Goal: Task Accomplishment & Management: Complete application form

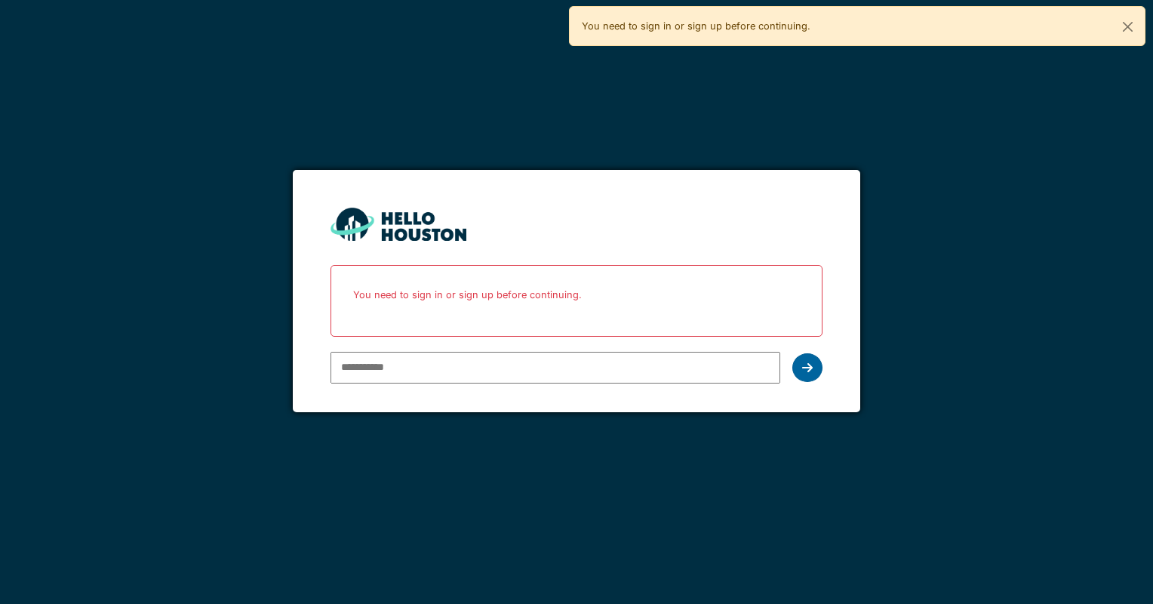
type input "**********"
click at [806, 366] on icon at bounding box center [807, 368] width 11 height 12
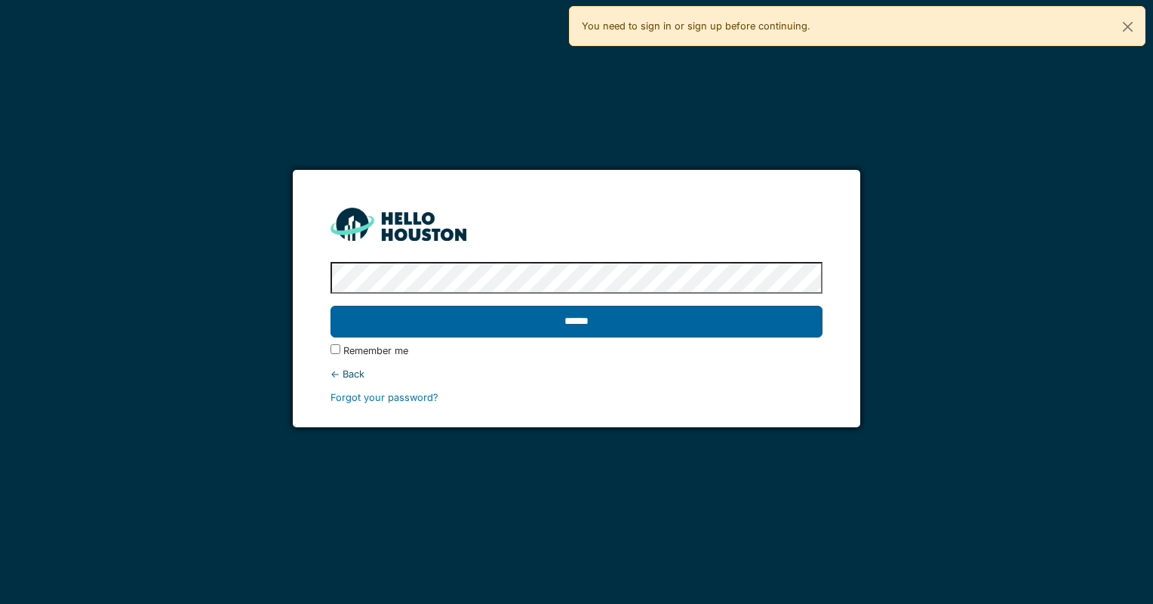
click at [469, 321] on input "******" at bounding box center [576, 322] width 491 height 32
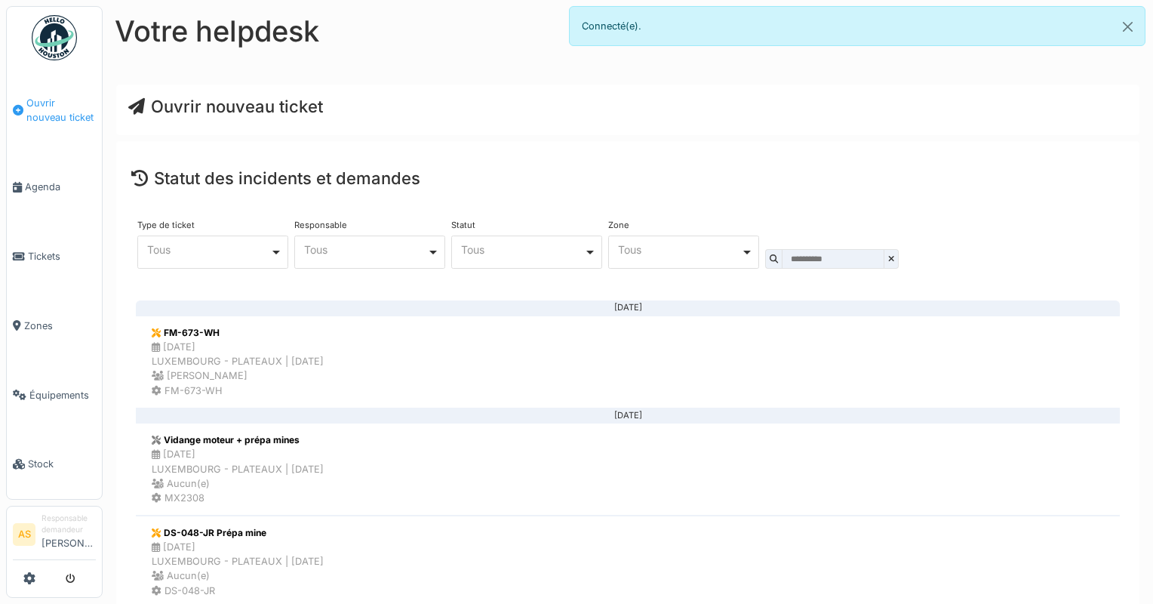
click at [57, 110] on span "Ouvrir nouveau ticket" at bounding box center [60, 110] width 69 height 29
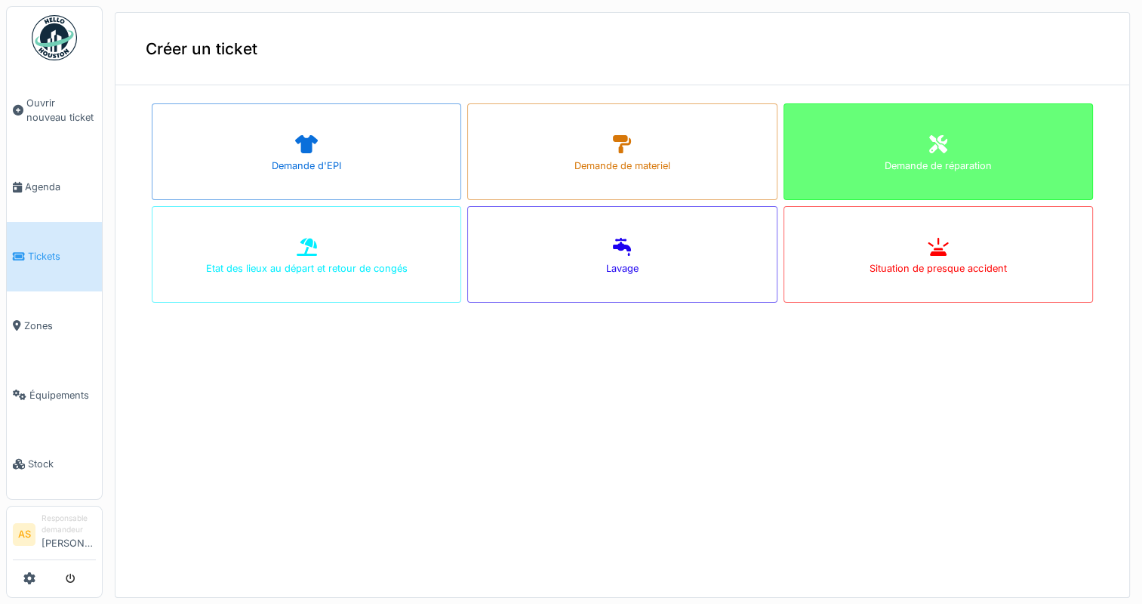
click at [945, 162] on div "Demande de réparation" at bounding box center [938, 166] width 107 height 14
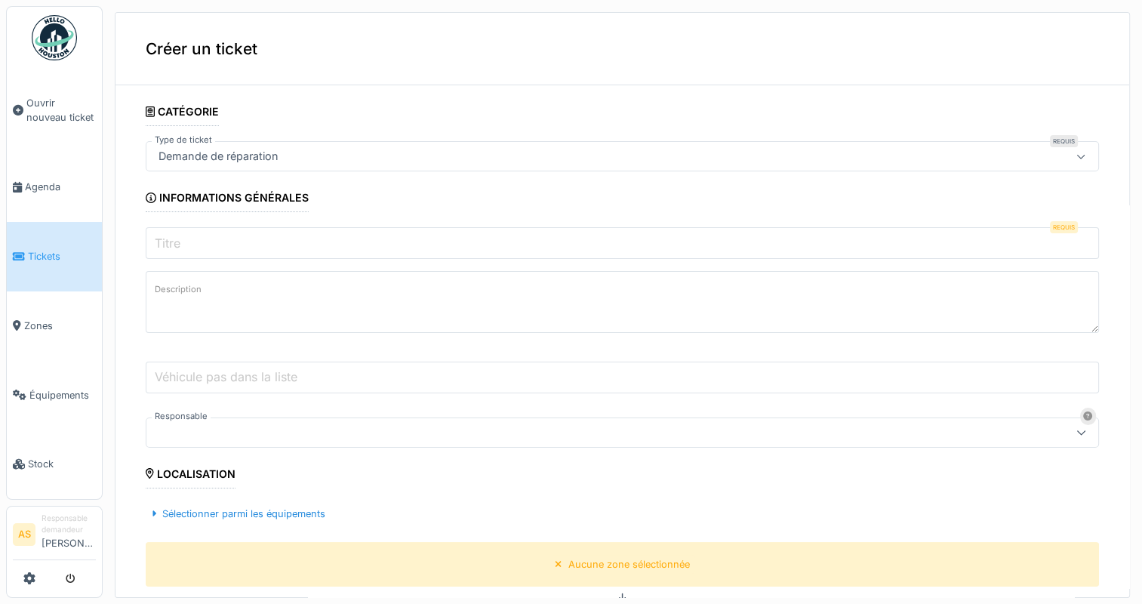
click at [199, 245] on input "Titre" at bounding box center [622, 243] width 953 height 32
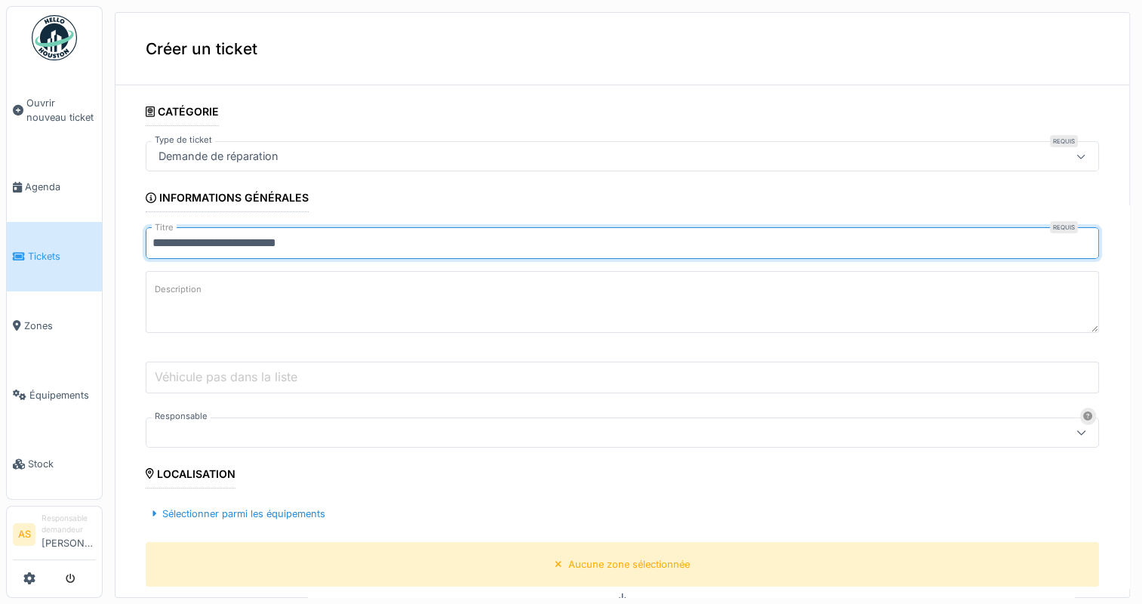
type input "**********"
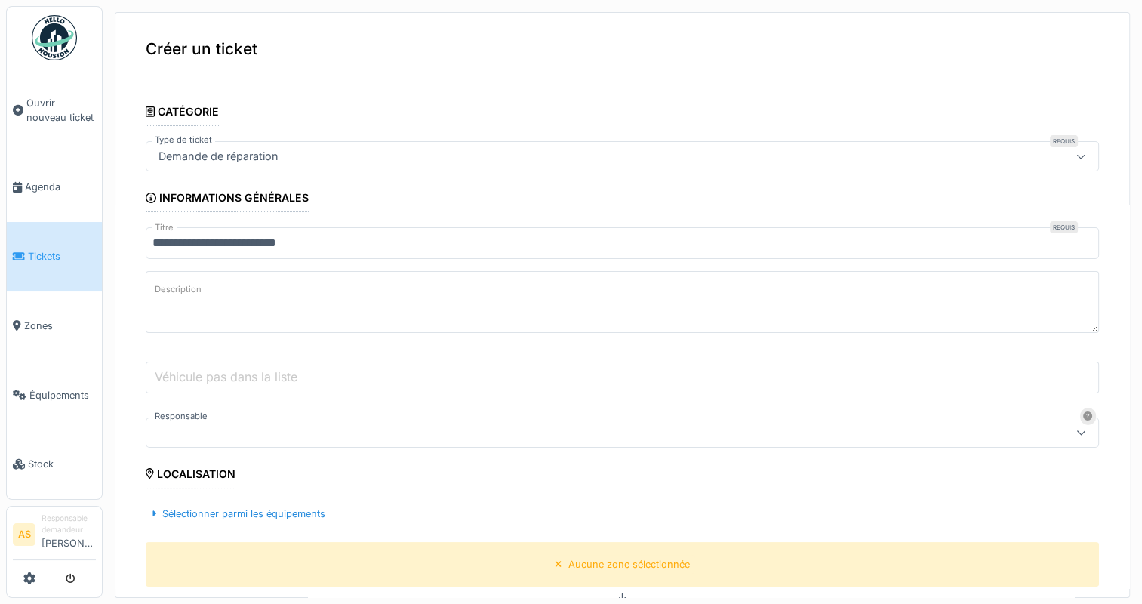
click at [216, 300] on textarea "Description" at bounding box center [622, 302] width 953 height 62
type textarea "**********"
click at [188, 371] on label "Véhicule pas dans la liste" at bounding box center [226, 377] width 149 height 18
click at [188, 371] on input "Véhicule pas dans la liste" at bounding box center [622, 378] width 953 height 32
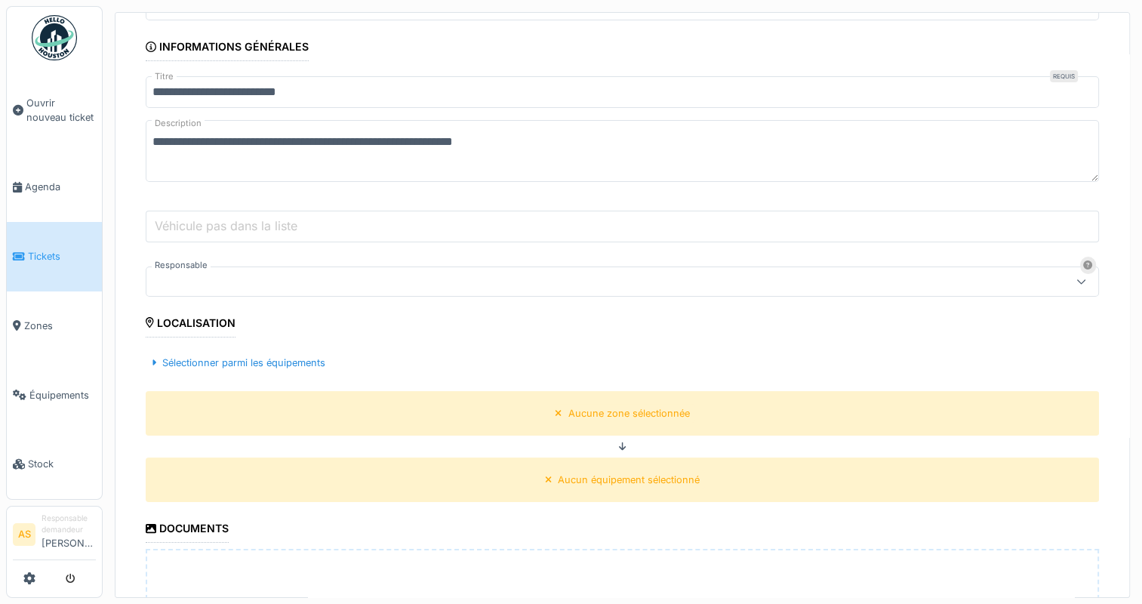
click at [211, 276] on div at bounding box center [569, 281] width 834 height 17
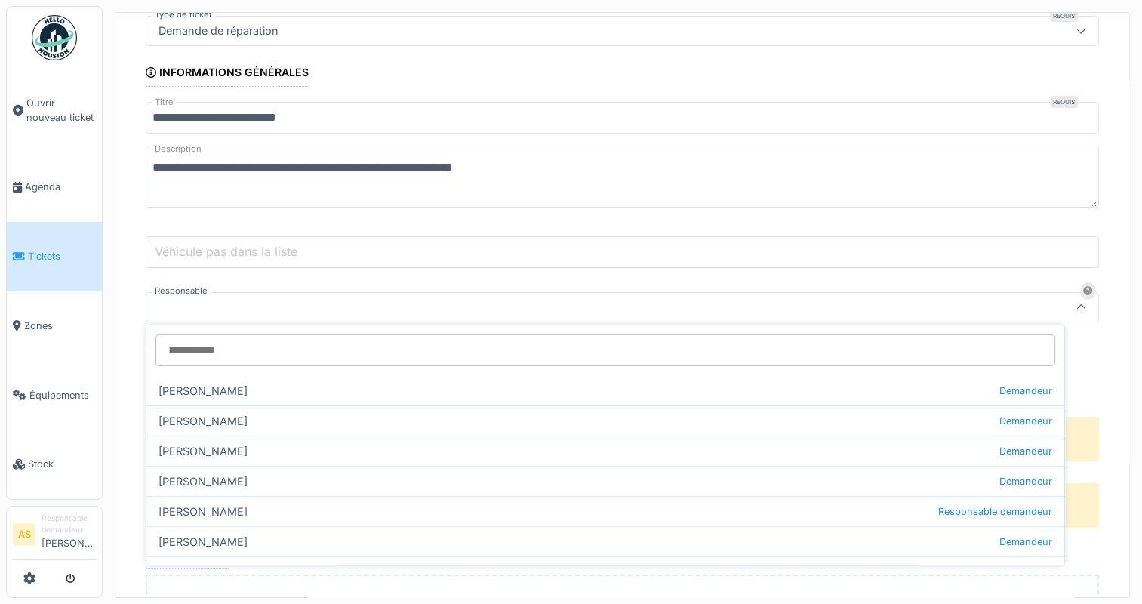
type input "*"
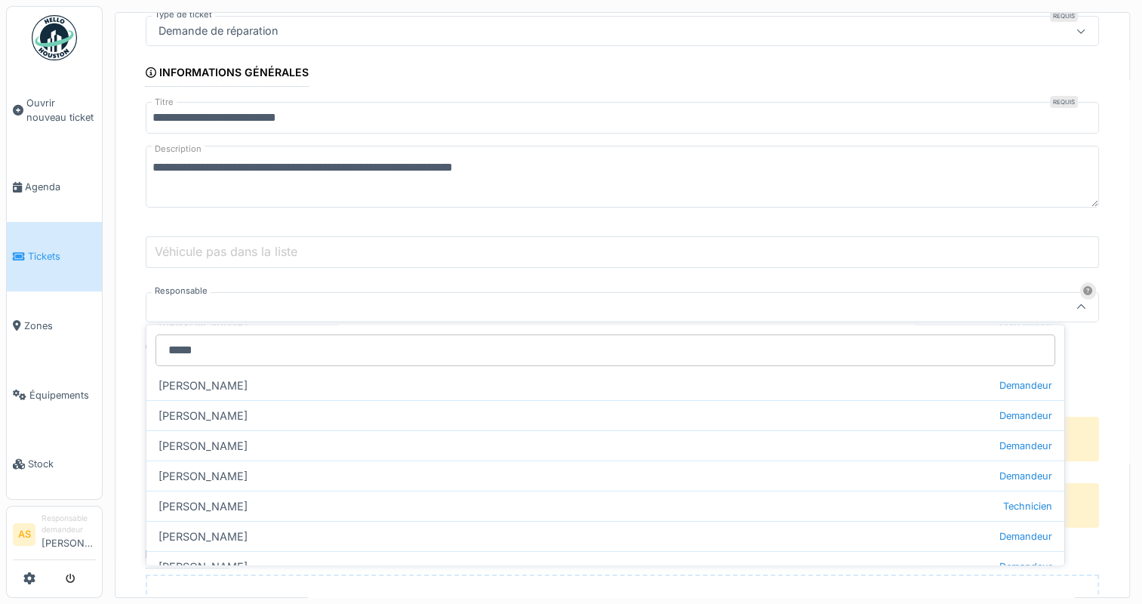
scroll to position [0, 0]
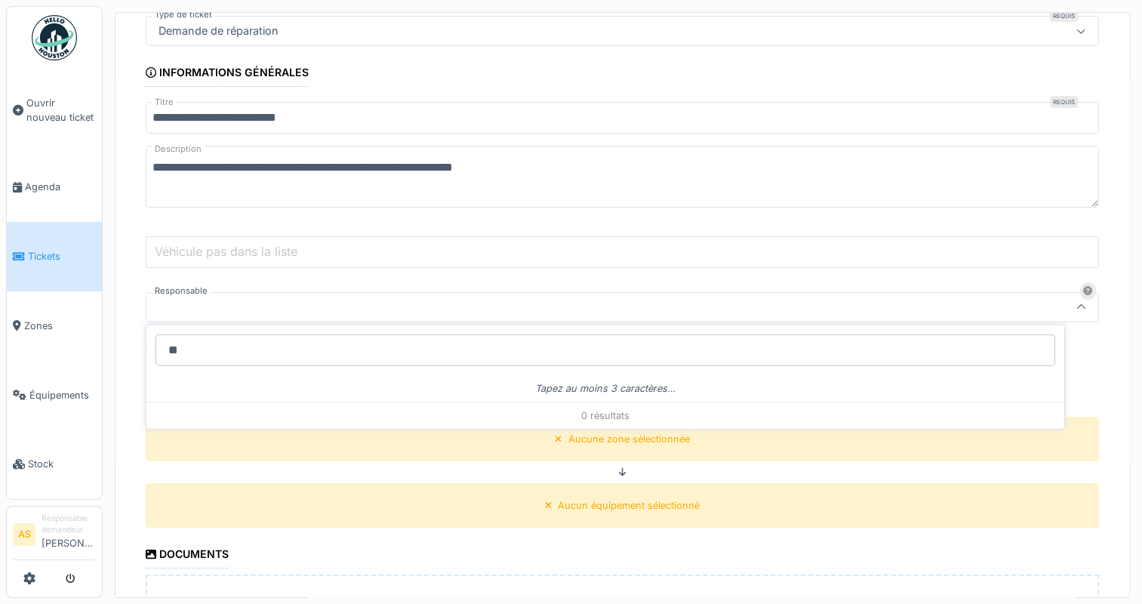
type input "*"
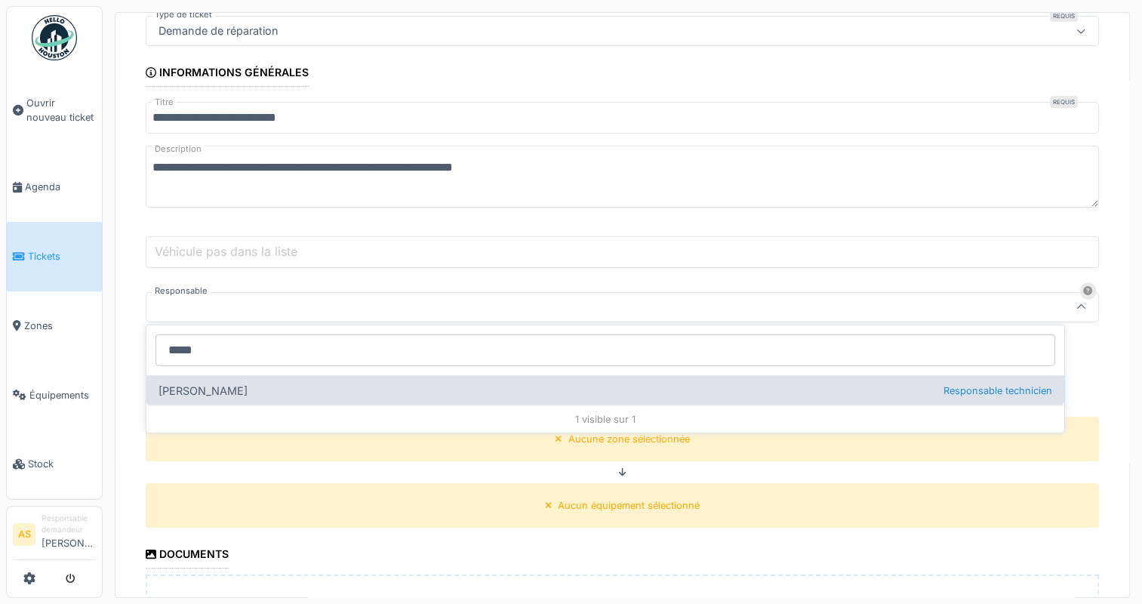
type input "*****"
click at [217, 389] on div "Christopher Peterle Responsable technicien" at bounding box center [605, 390] width 918 height 30
type input "*****"
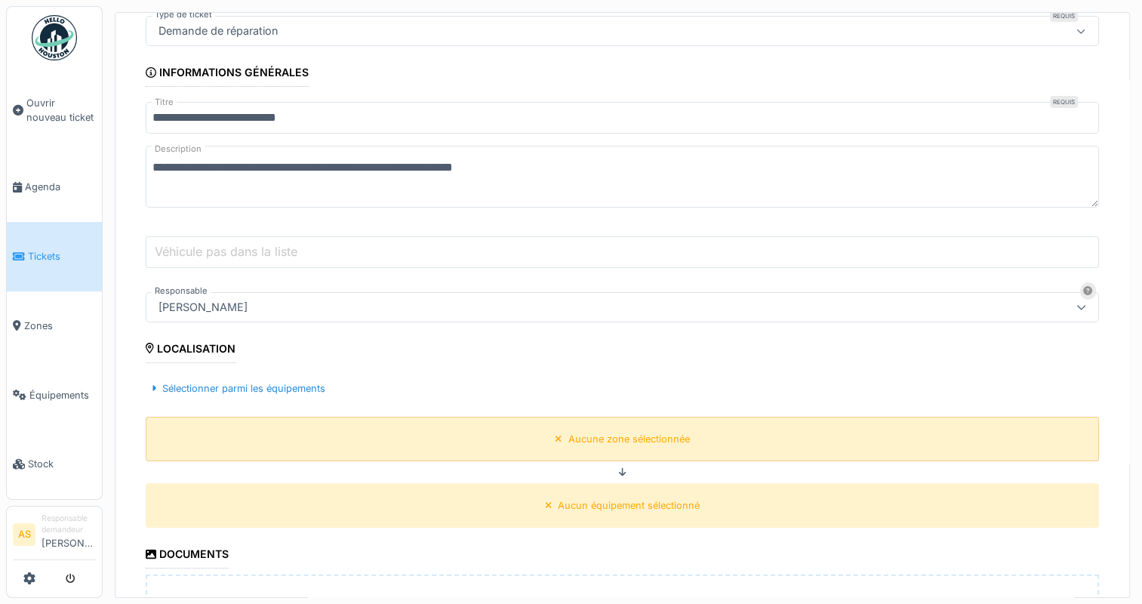
click at [555, 434] on icon at bounding box center [559, 439] width 8 height 10
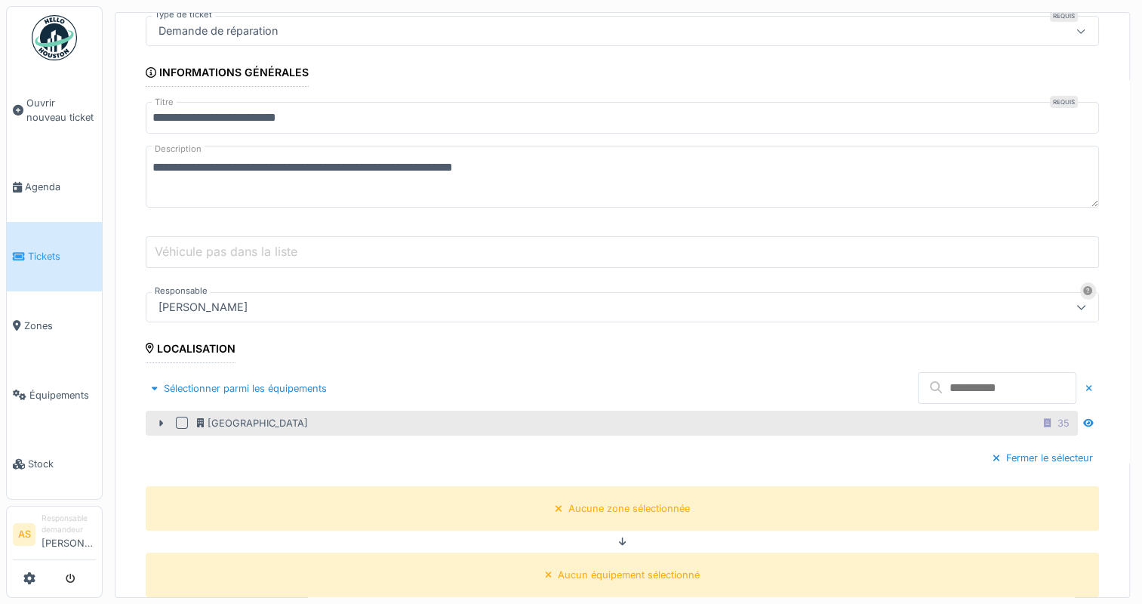
click at [182, 420] on div at bounding box center [182, 423] width 12 height 12
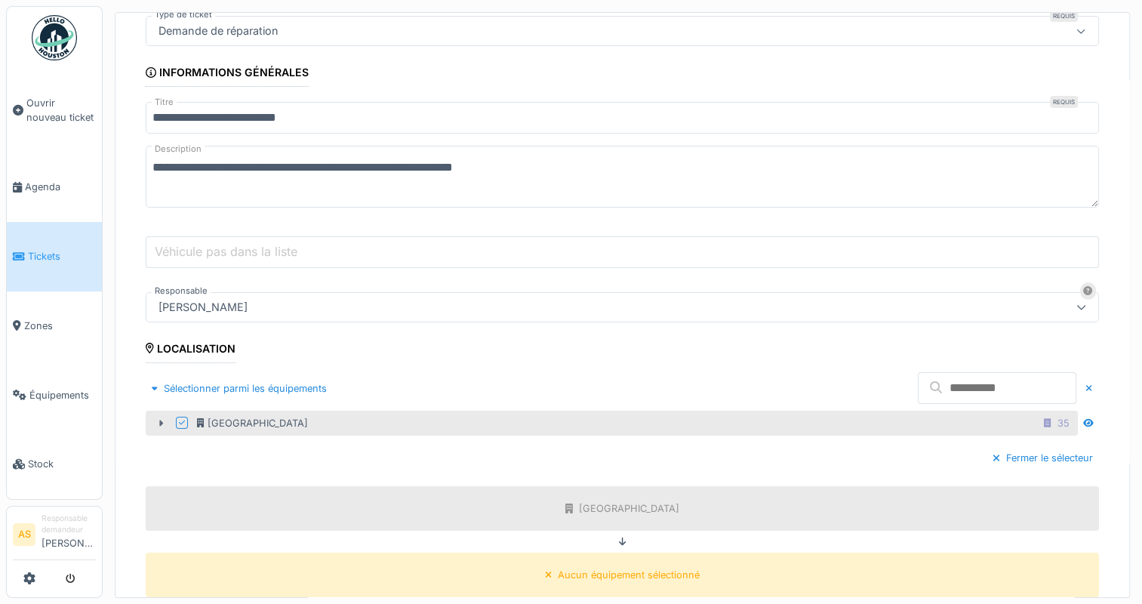
click at [165, 420] on icon at bounding box center [161, 423] width 12 height 10
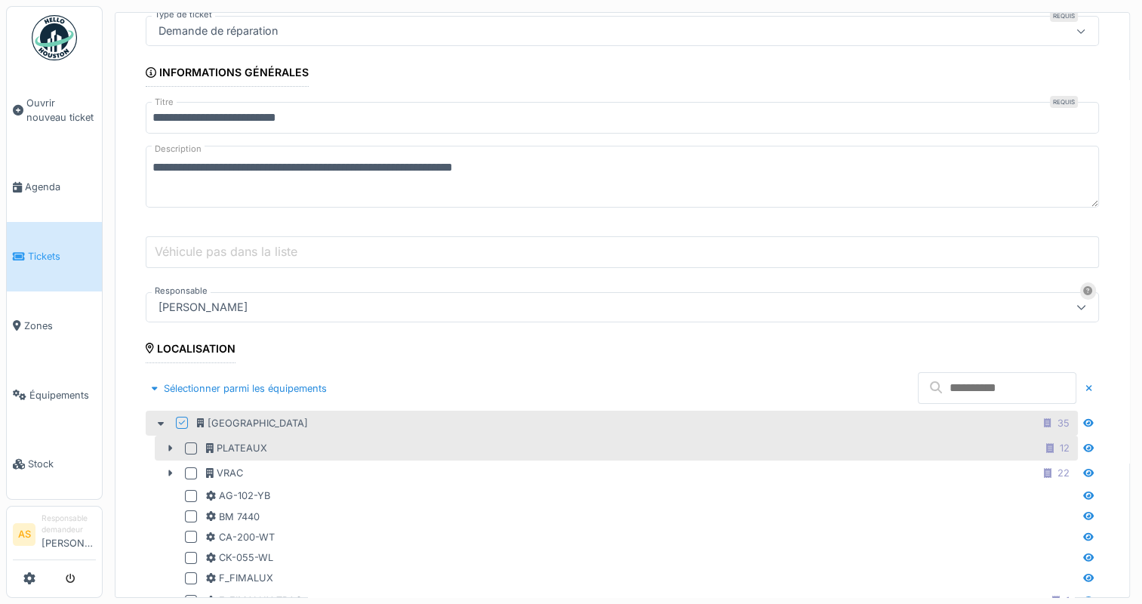
click at [190, 448] on div at bounding box center [191, 448] width 12 height 12
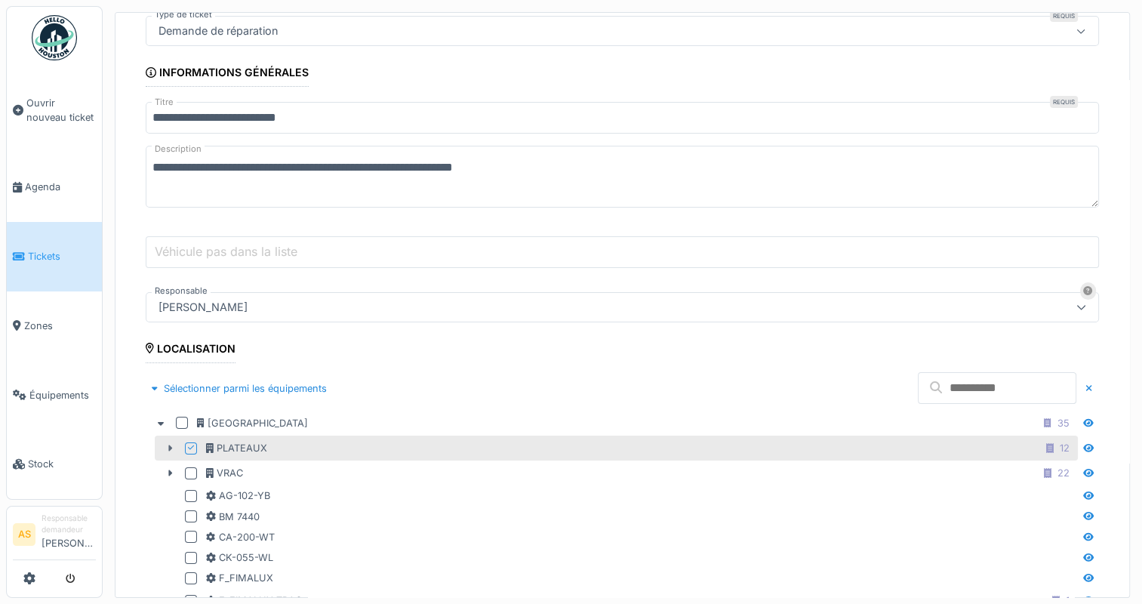
click at [169, 445] on icon at bounding box center [170, 448] width 4 height 6
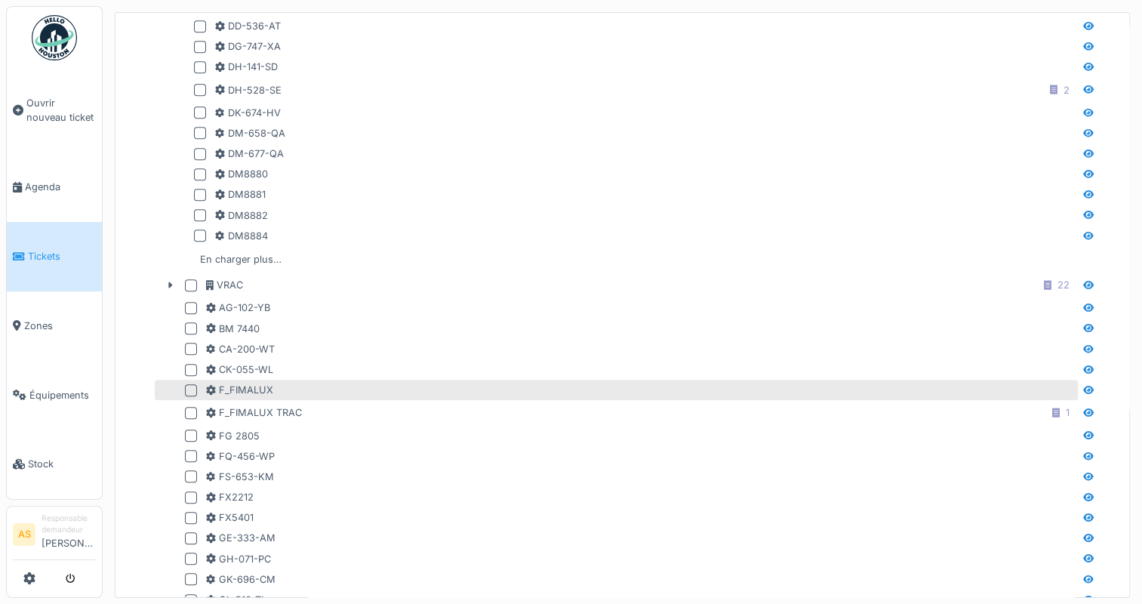
scroll to position [729, 0]
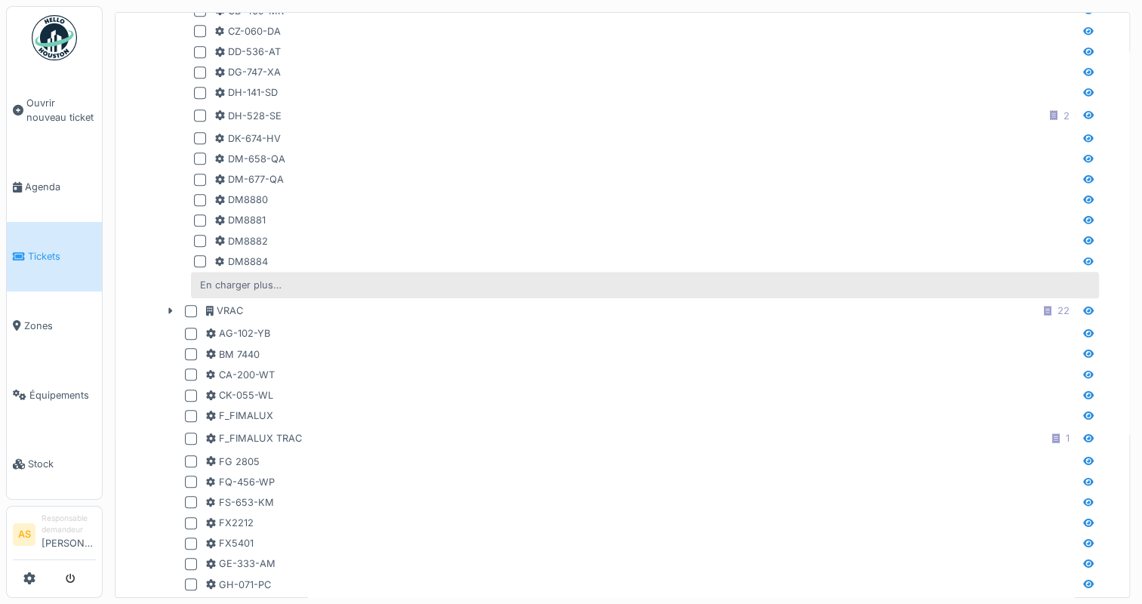
click at [214, 281] on div "En charger plus…" at bounding box center [241, 285] width 94 height 20
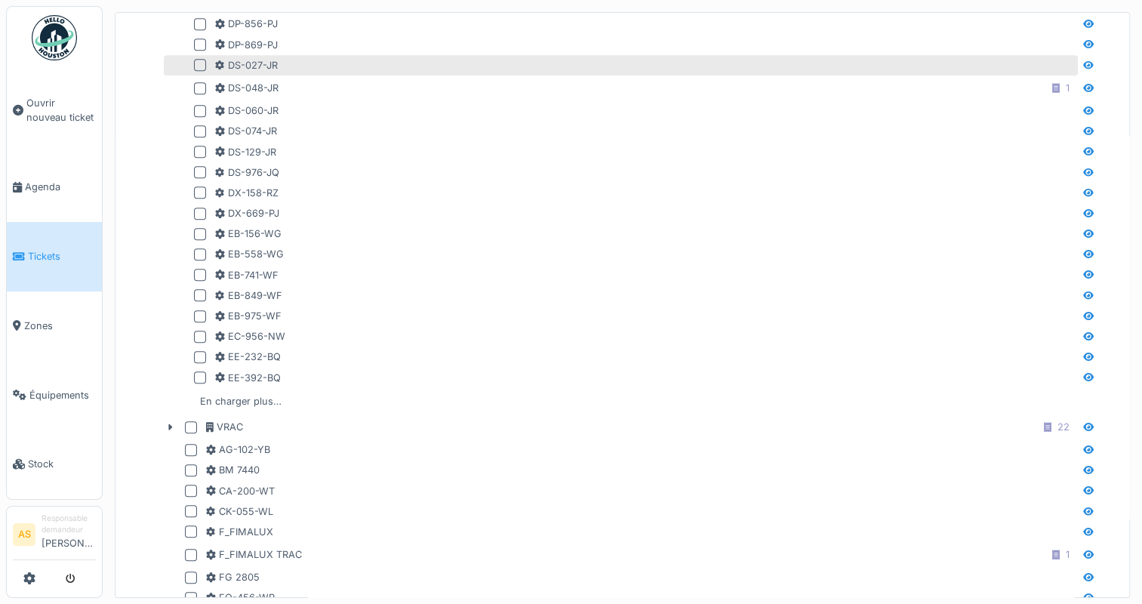
scroll to position [1031, 0]
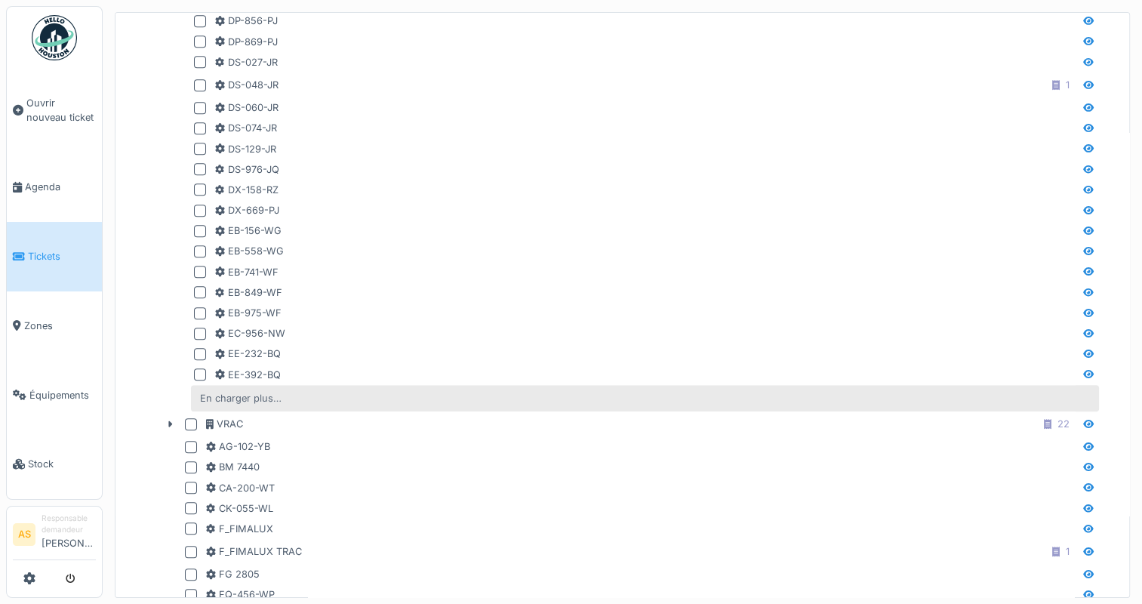
click at [223, 398] on div "En charger plus…" at bounding box center [241, 398] width 94 height 20
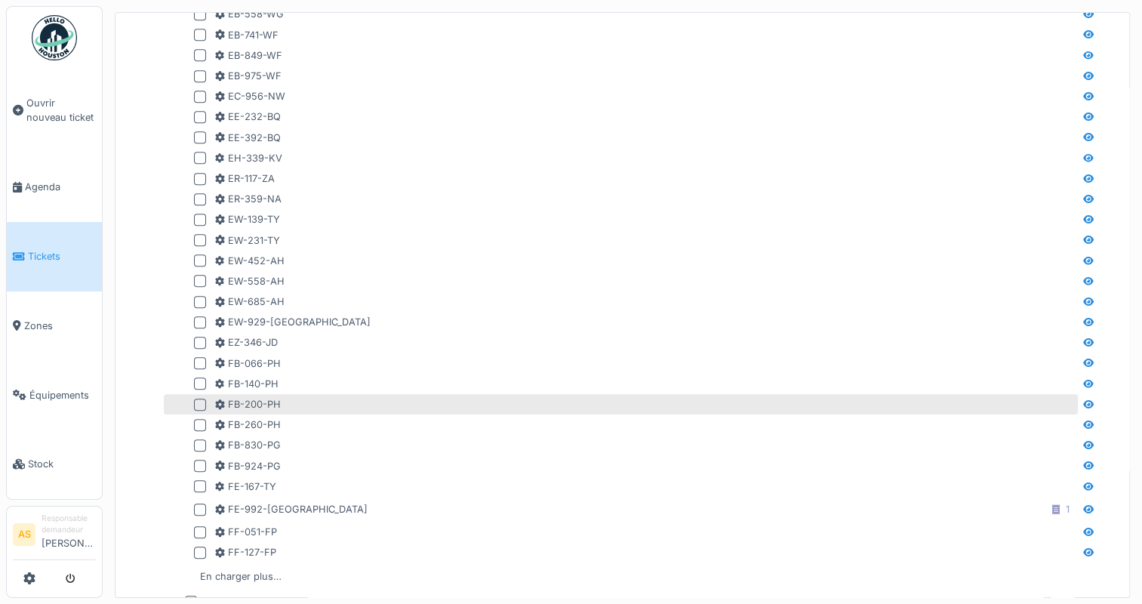
scroll to position [1484, 0]
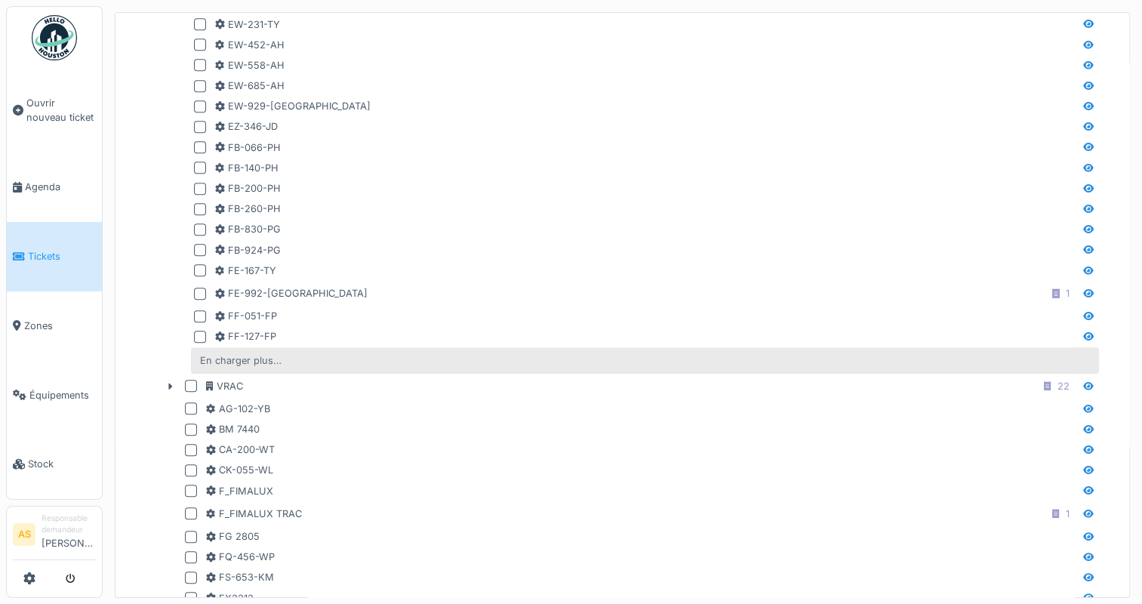
click at [227, 356] on div "En charger plus…" at bounding box center [241, 360] width 94 height 20
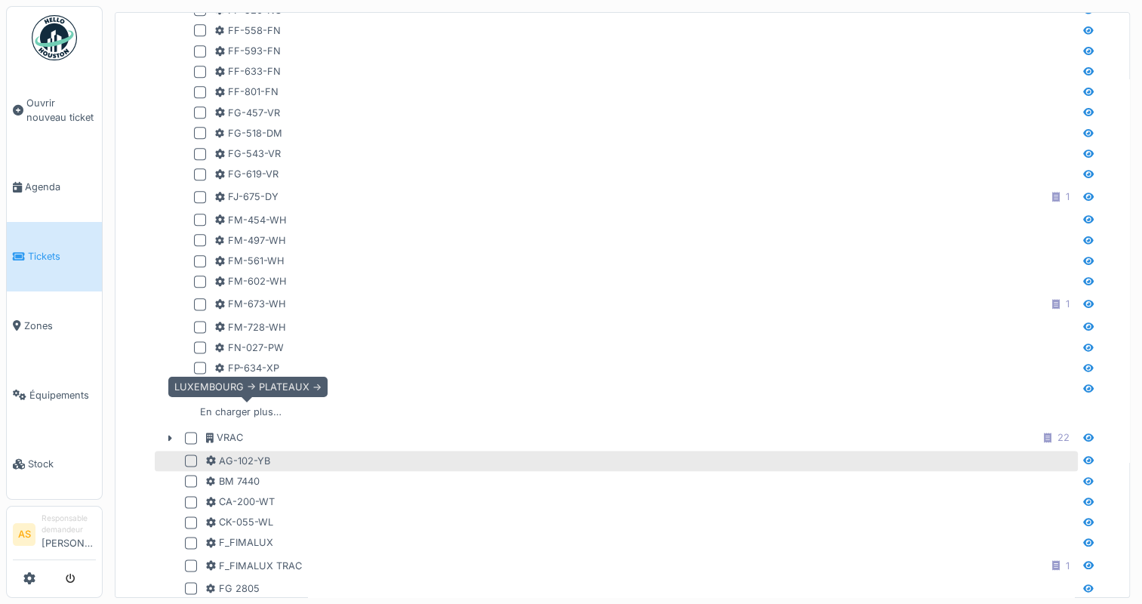
scroll to position [1861, 0]
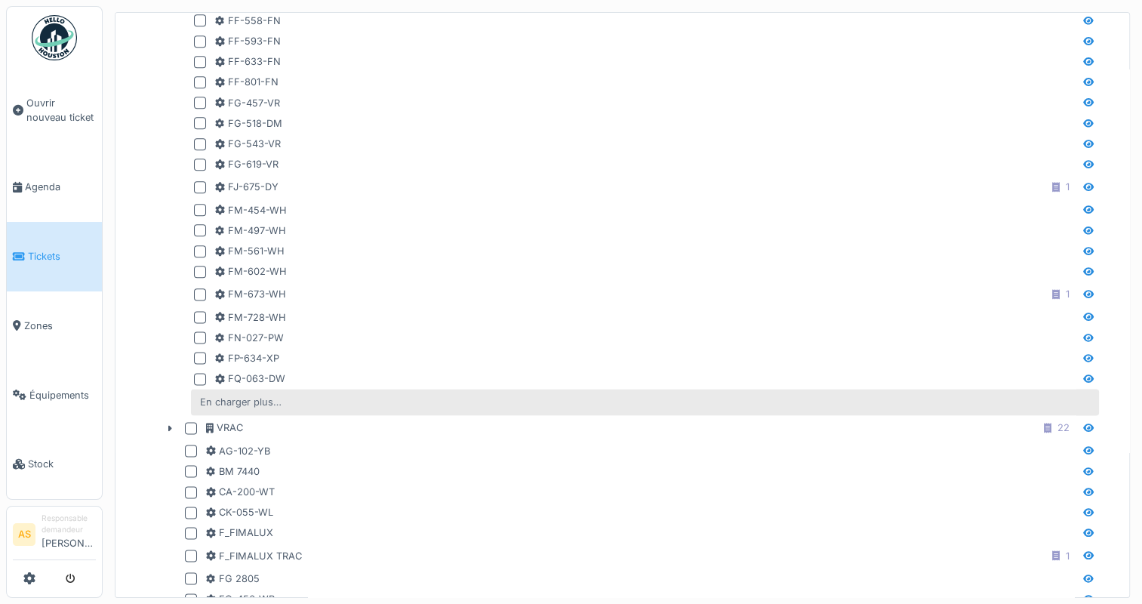
click at [235, 402] on div "En charger plus…" at bounding box center [241, 402] width 94 height 20
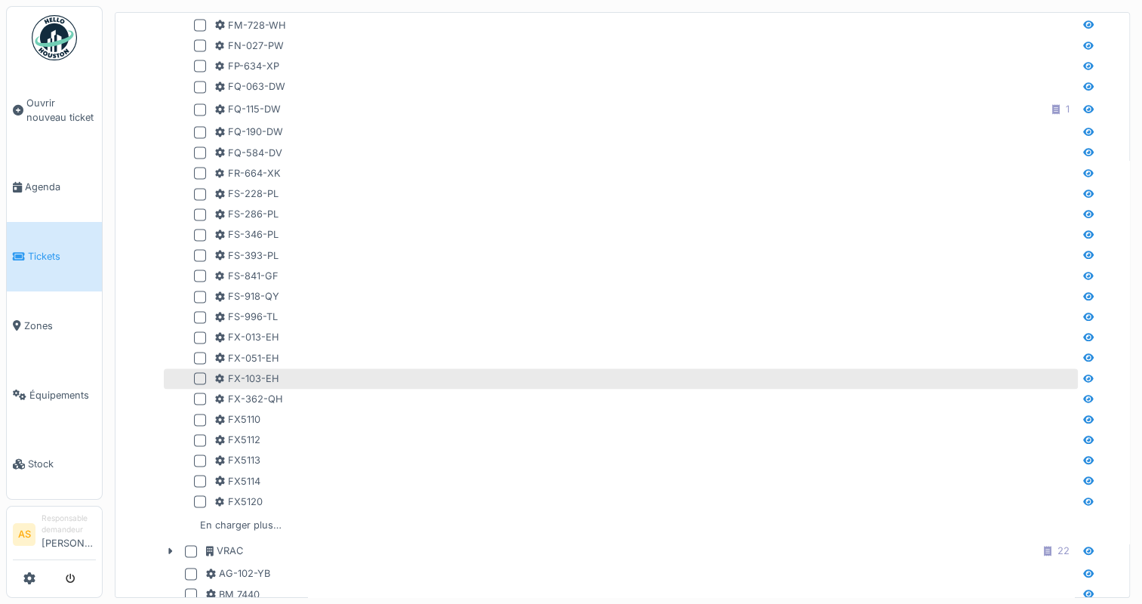
scroll to position [2163, 0]
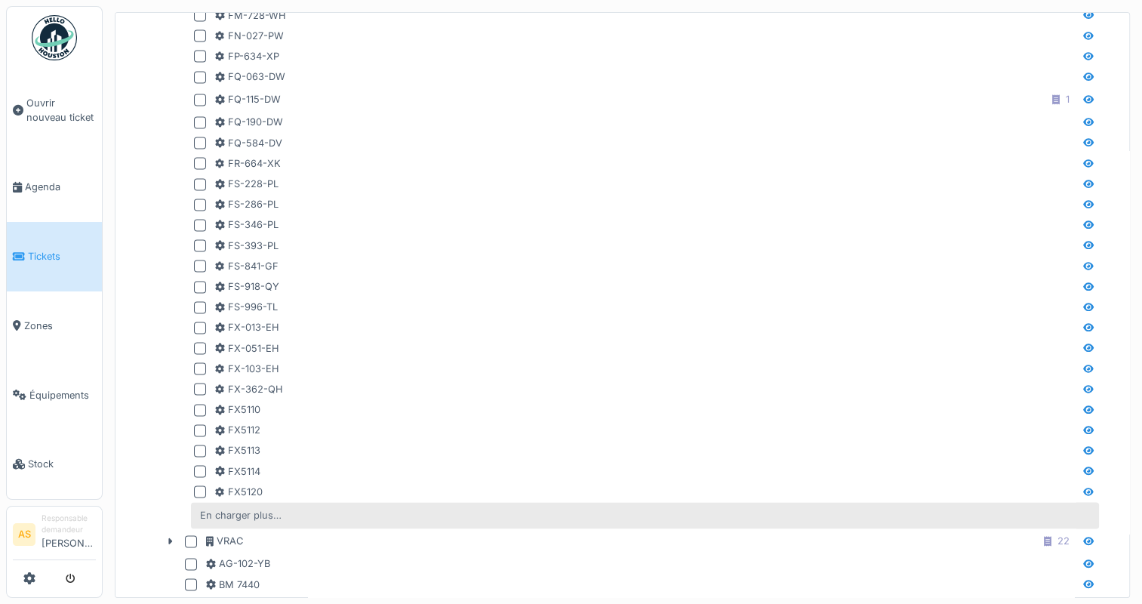
click at [239, 513] on div "En charger plus…" at bounding box center [241, 515] width 94 height 20
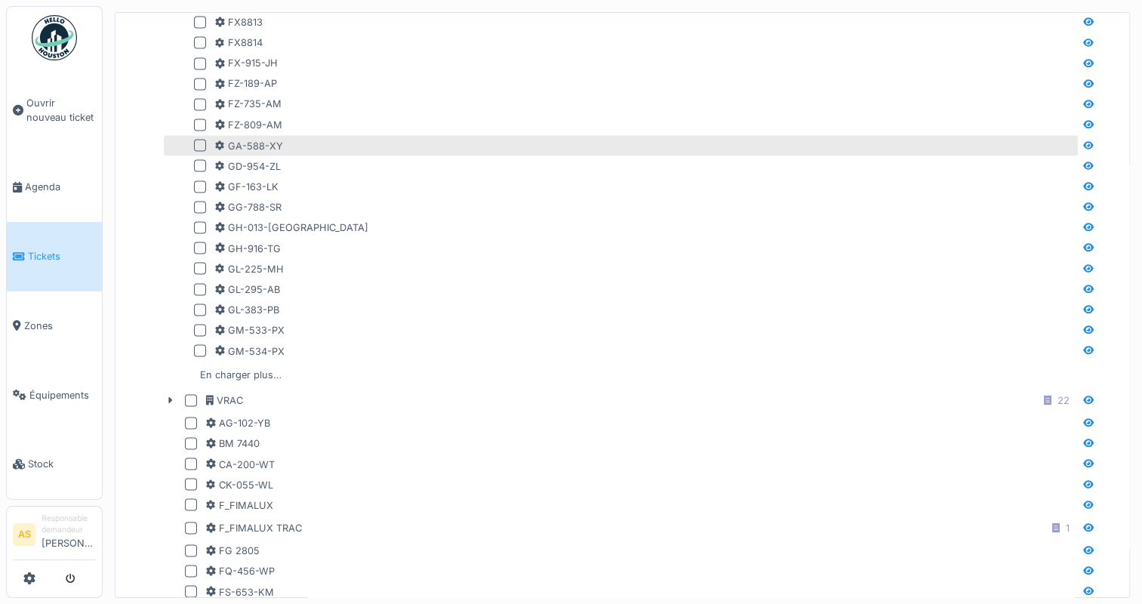
scroll to position [2767, 0]
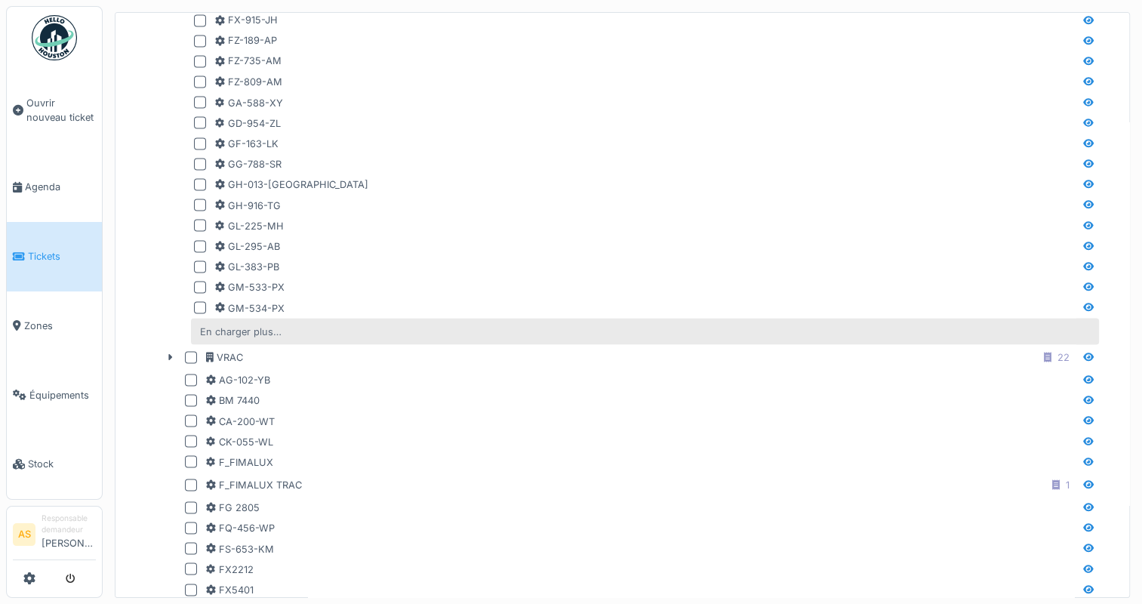
click at [214, 332] on div "En charger plus…" at bounding box center [241, 331] width 94 height 20
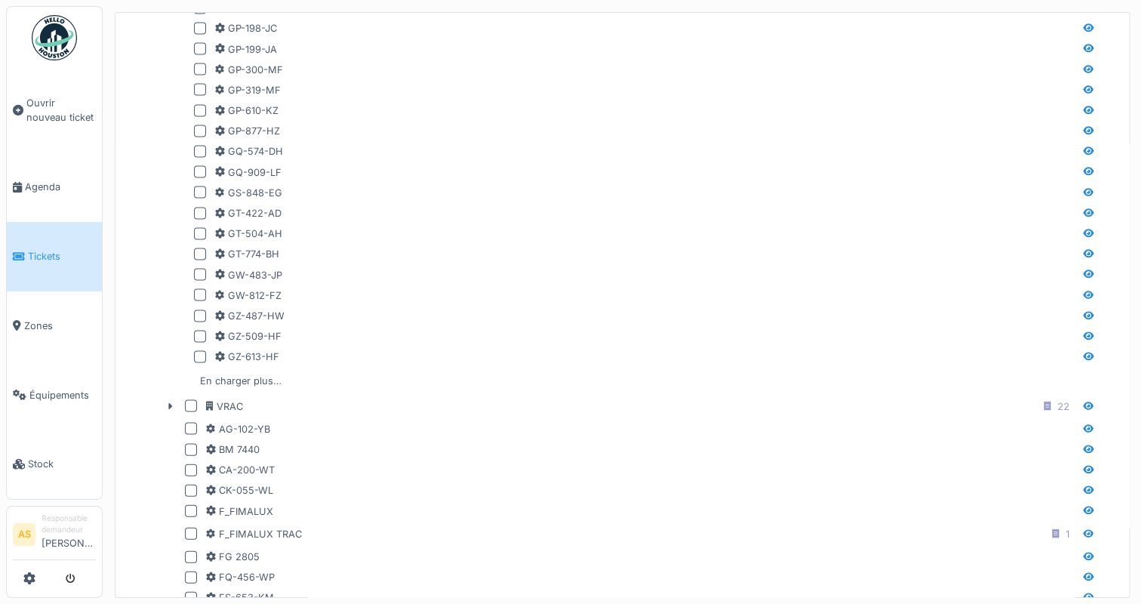
scroll to position [3145, 0]
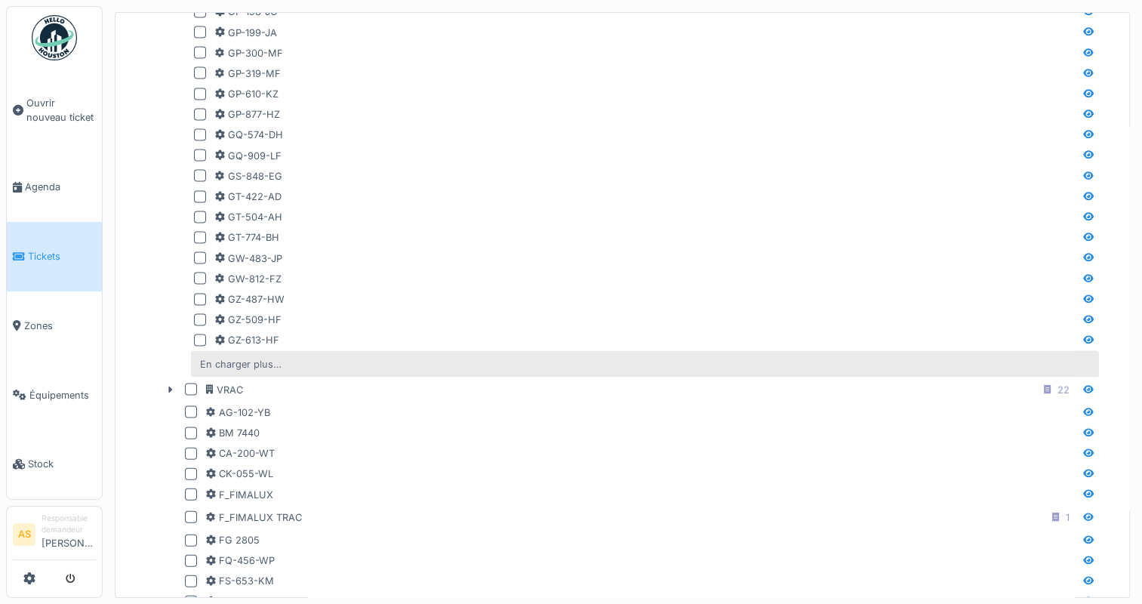
click at [248, 359] on div "En charger plus…" at bounding box center [241, 364] width 94 height 20
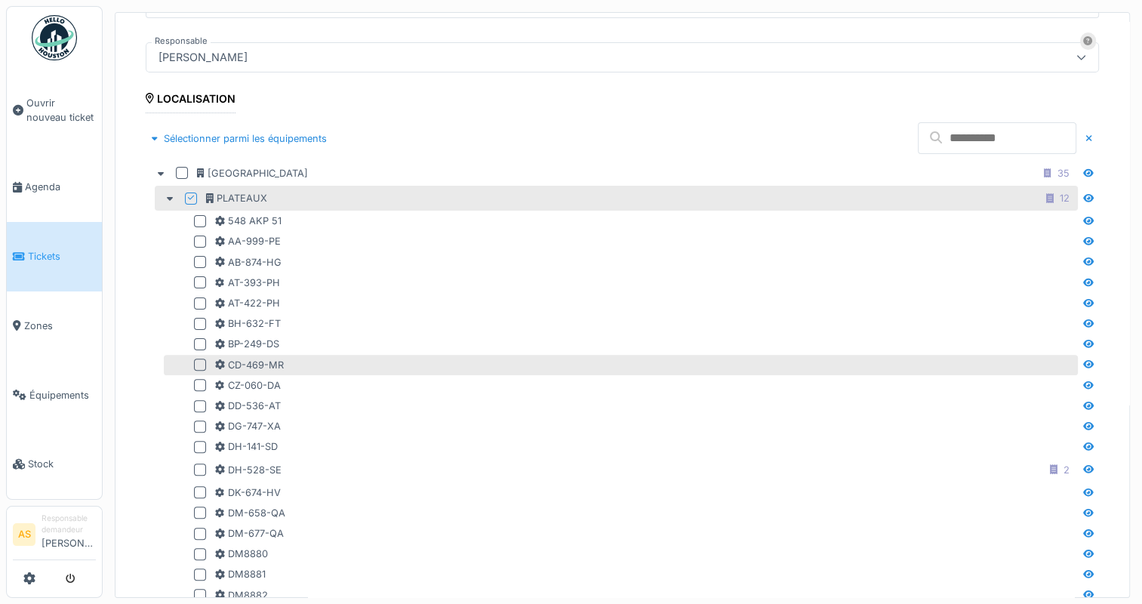
scroll to position [377, 0]
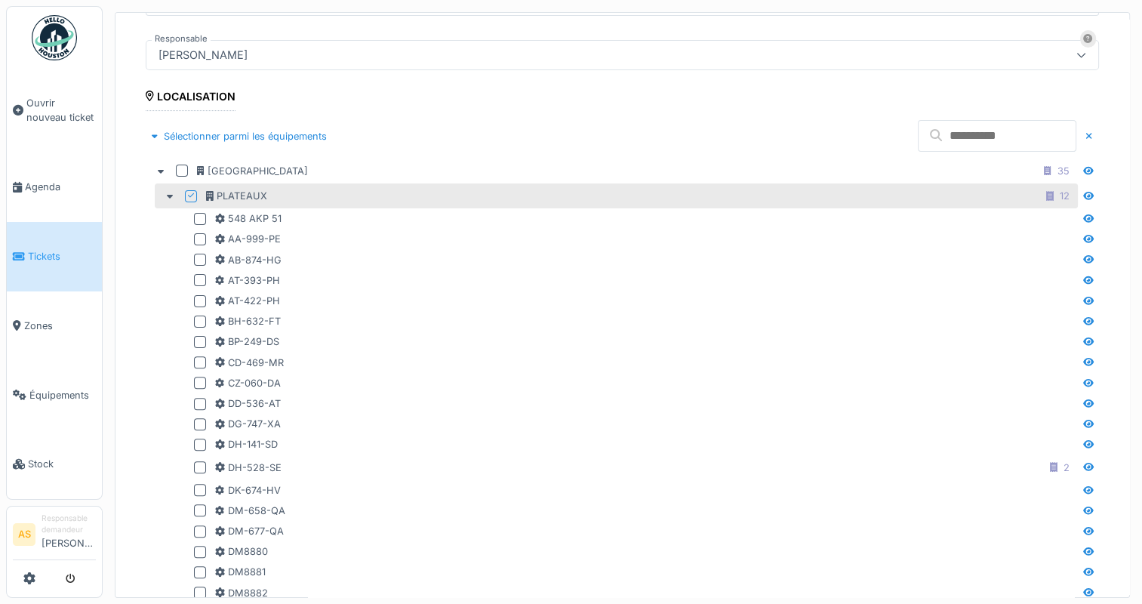
click at [918, 135] on input "text" at bounding box center [997, 136] width 159 height 32
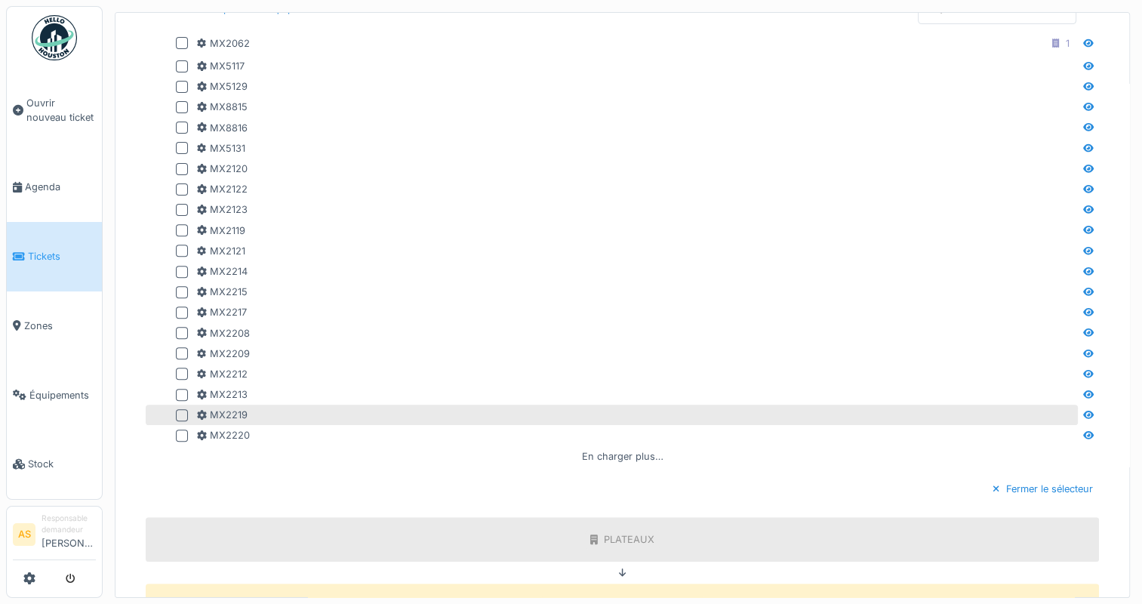
scroll to position [604, 0]
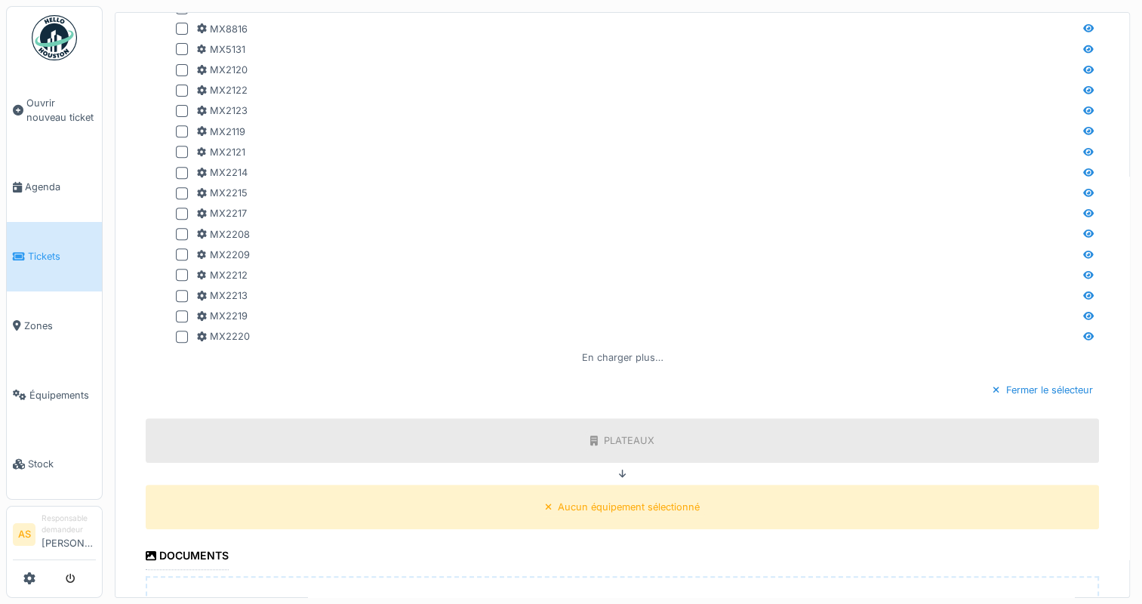
click at [599, 356] on div "En charger plus…" at bounding box center [623, 357] width 94 height 20
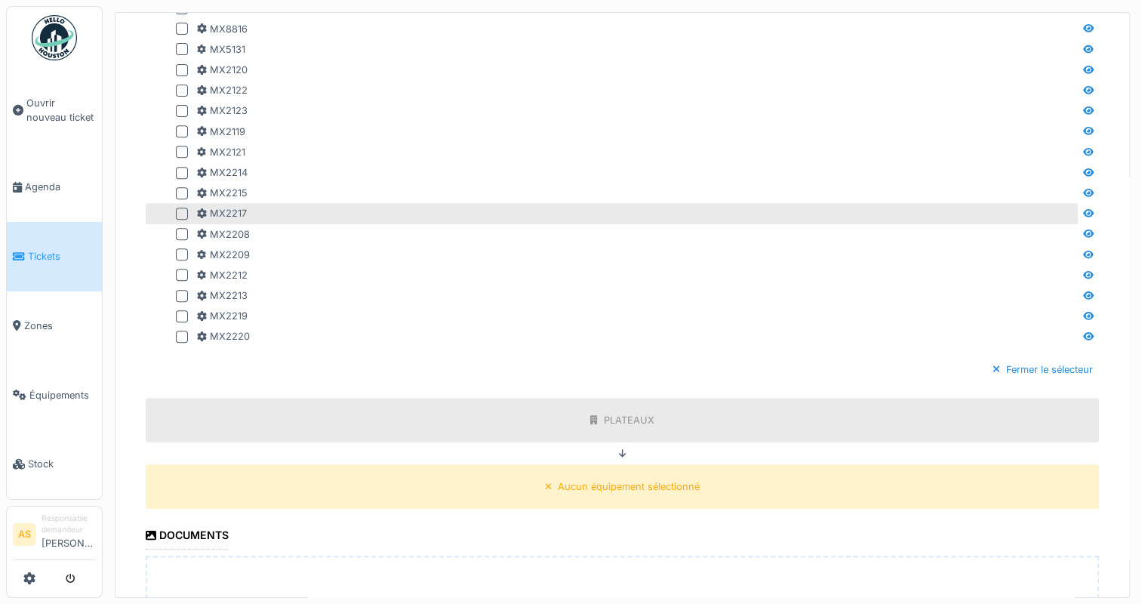
scroll to position [302, 0]
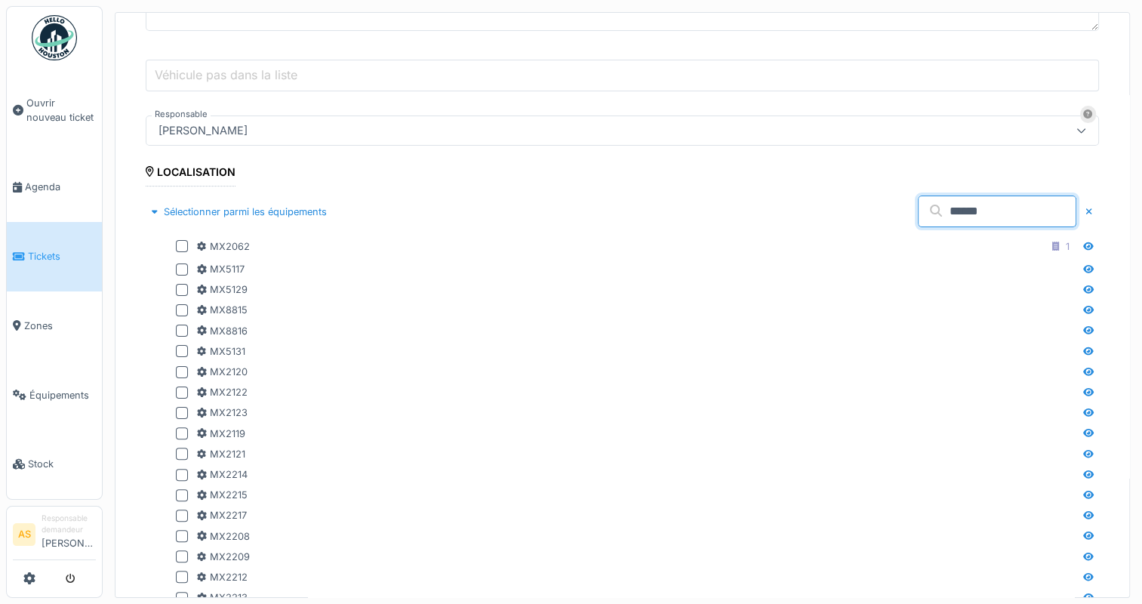
click at [928, 210] on input "******" at bounding box center [997, 211] width 159 height 32
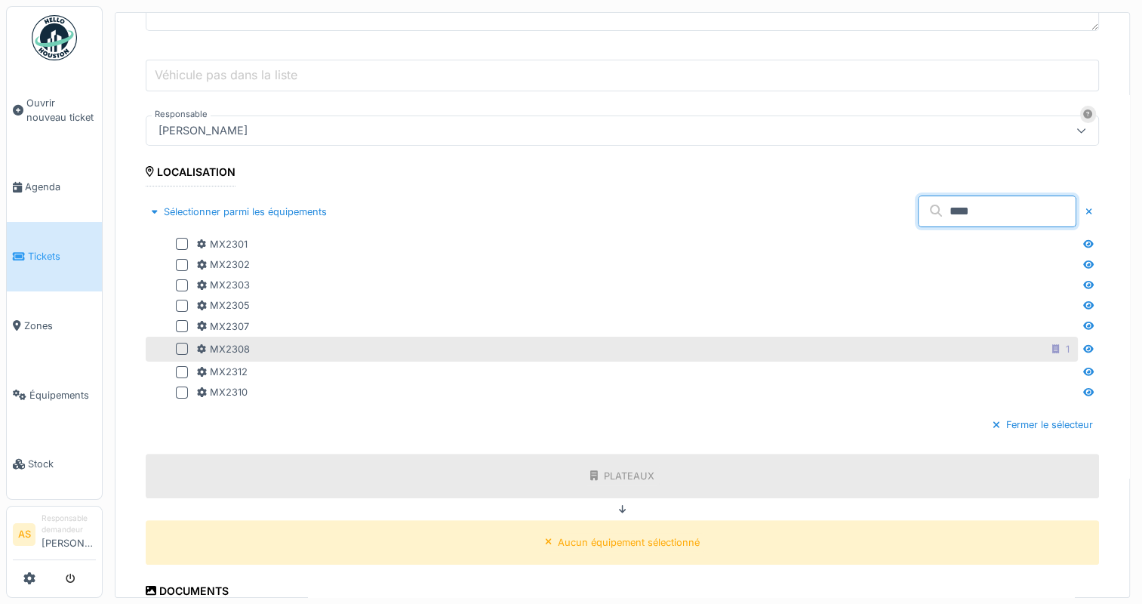
type input "****"
click at [183, 348] on div at bounding box center [182, 349] width 12 height 12
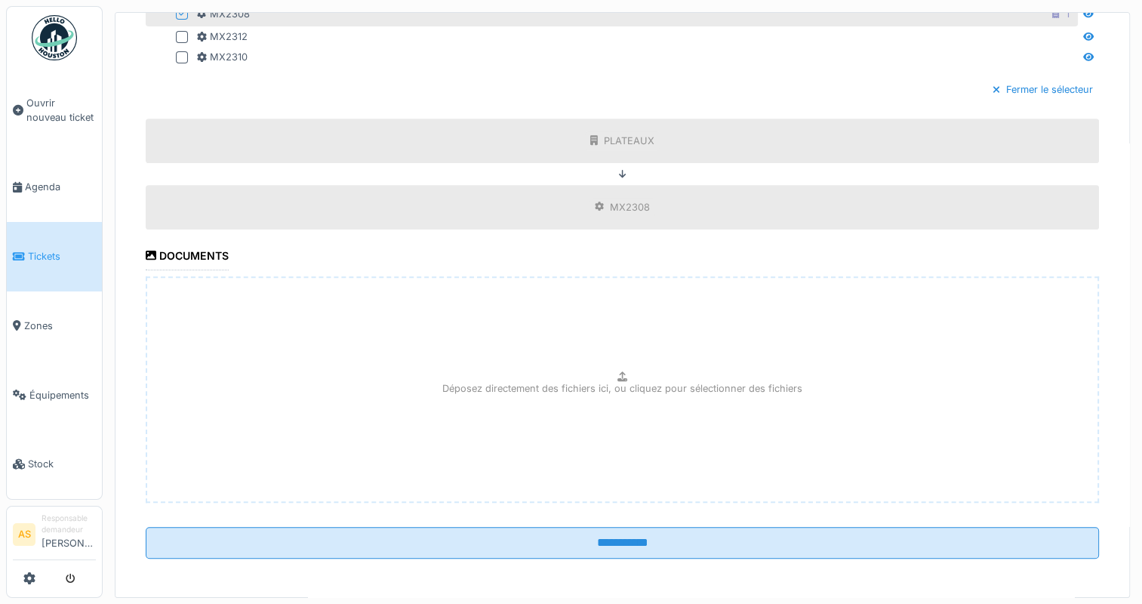
scroll to position [5, 0]
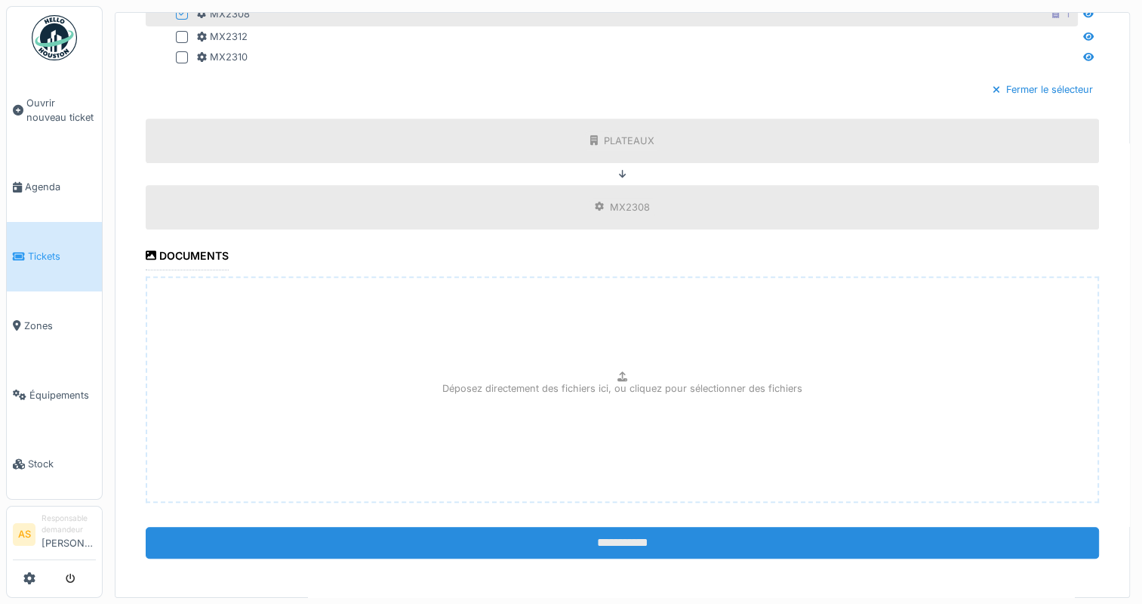
click at [628, 534] on input "**********" at bounding box center [622, 543] width 953 height 32
